Goal: Use online tool/utility: Utilize a website feature to perform a specific function

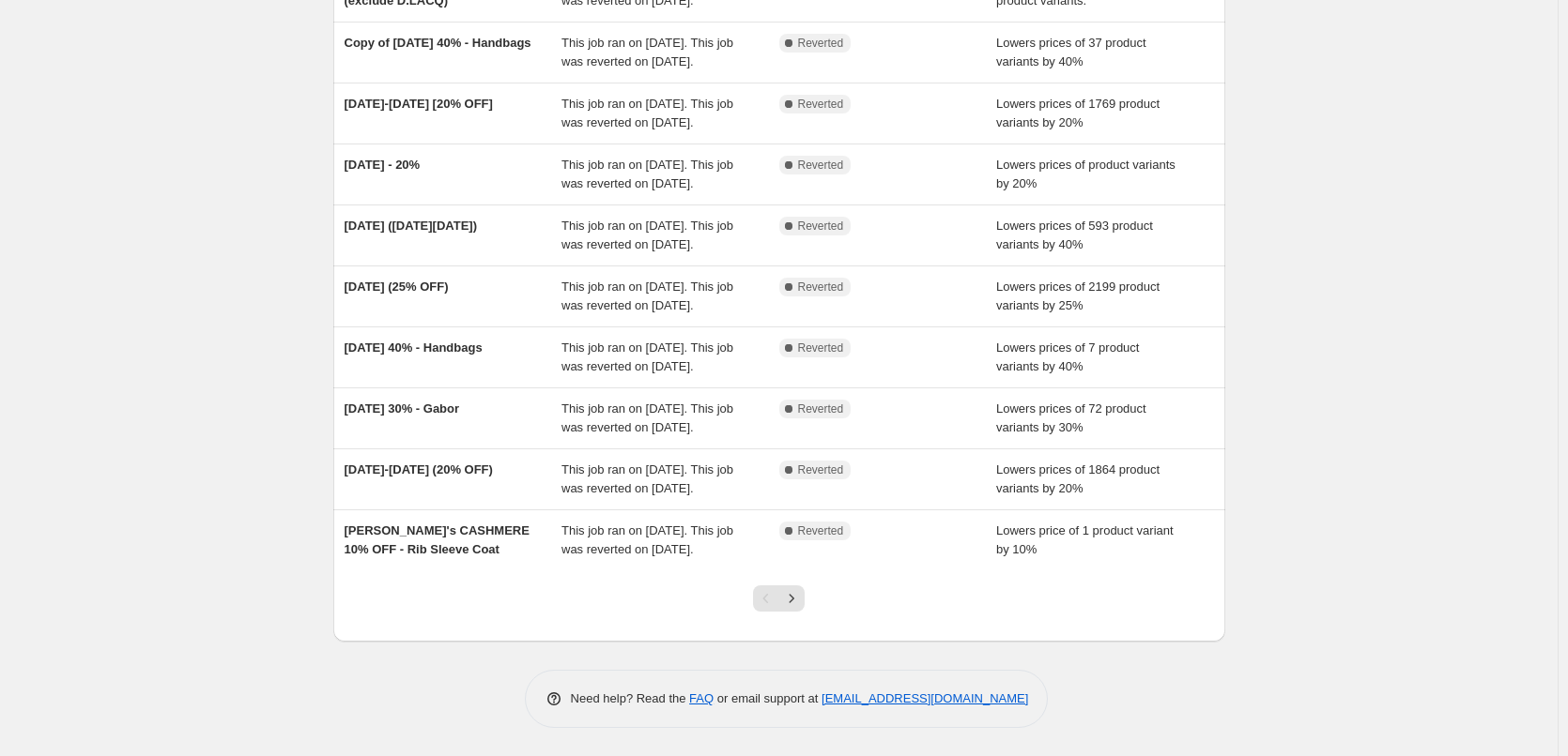
scroll to position [398, 0]
click at [797, 615] on div at bounding box center [779, 606] width 77 height 72
click at [799, 606] on icon "Next" at bounding box center [790, 598] width 18 height 18
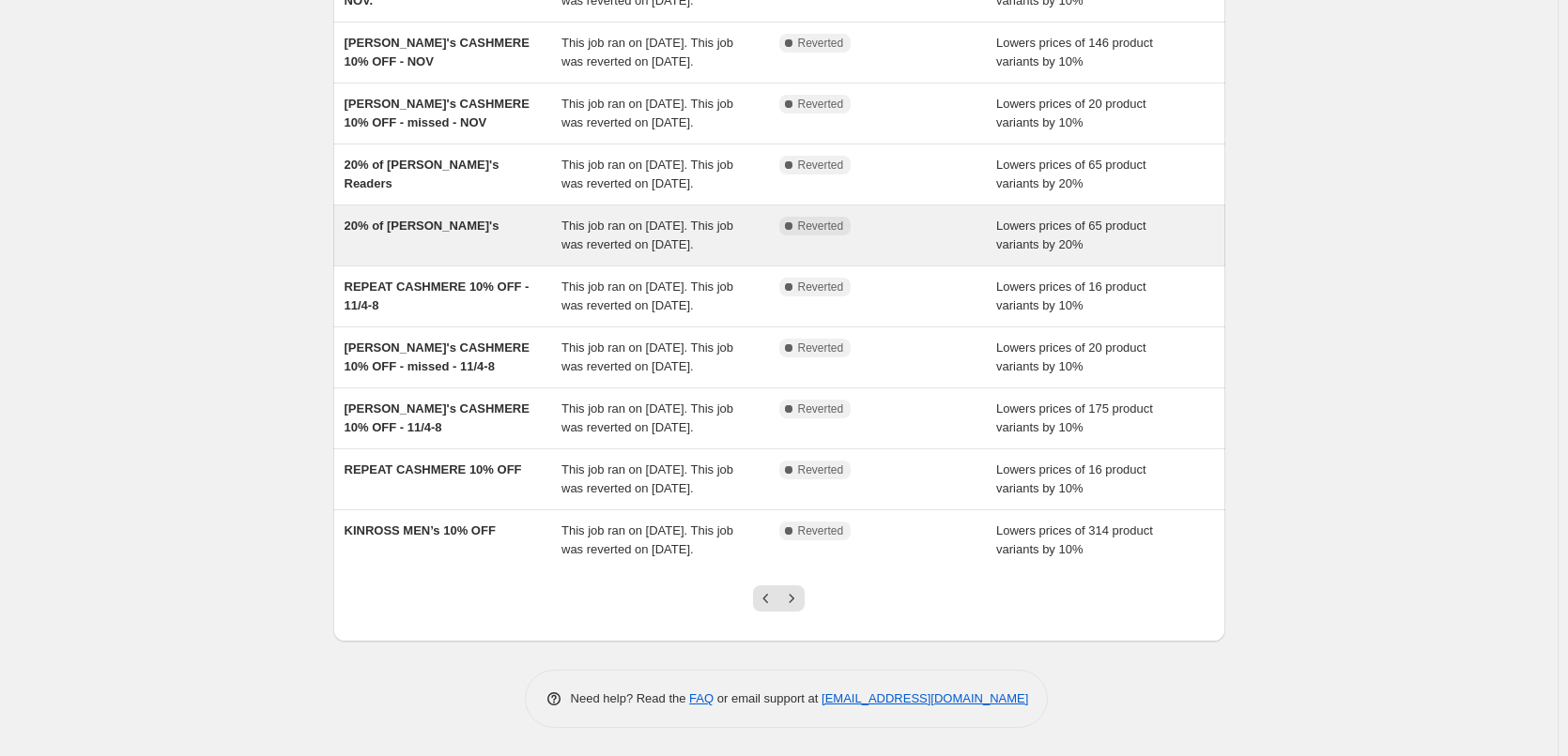
scroll to position [94, 0]
